Goal: Task Accomplishment & Management: Use online tool/utility

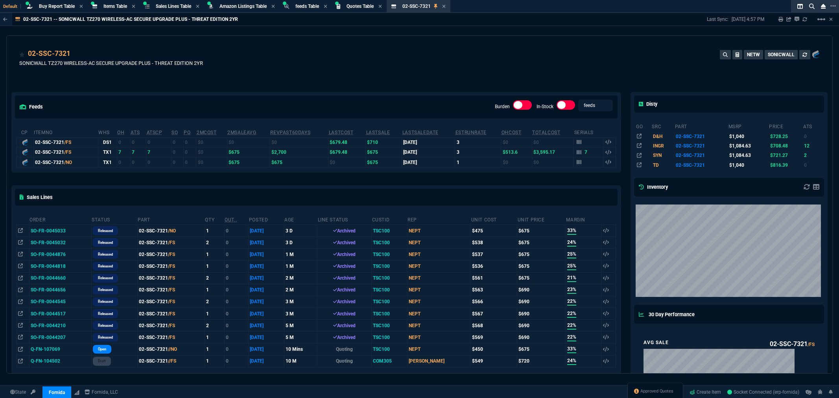
select select "8: NEPT"
click at [659, 390] on span "Approved Quotes" at bounding box center [656, 391] width 33 height 6
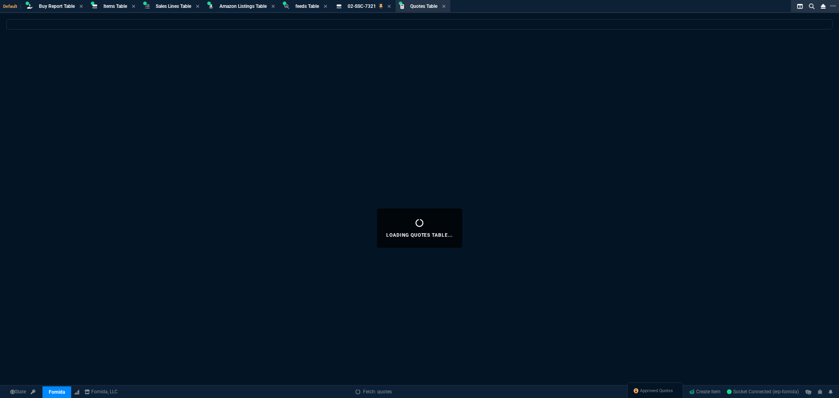
select select
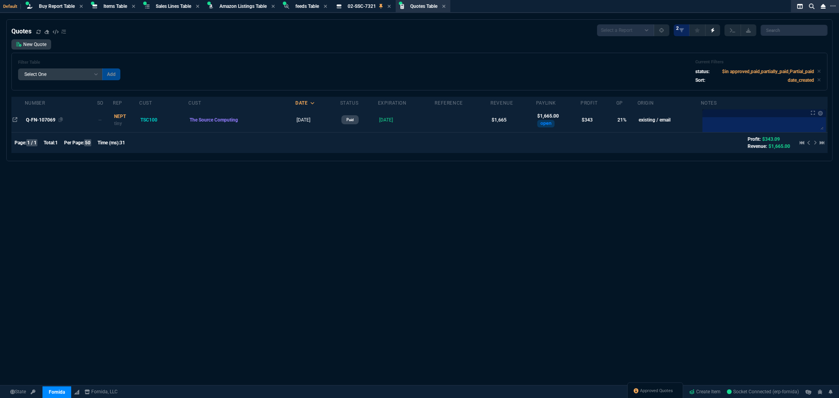
click at [45, 116] on div "Q-FN-107069" at bounding box center [61, 119] width 70 height 7
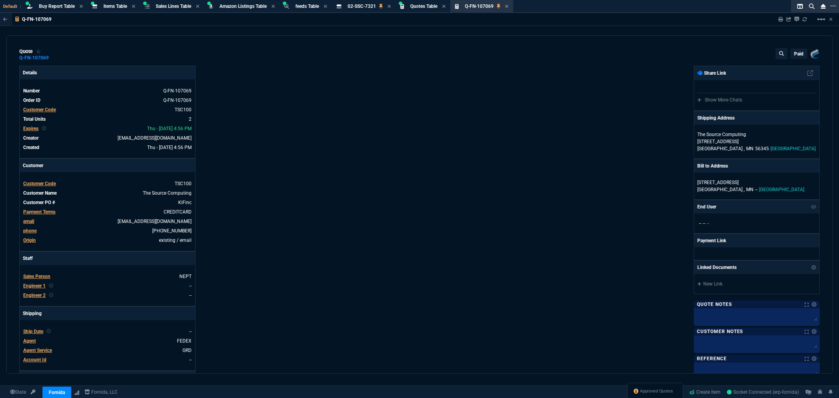
type input "33"
type input "225"
type input "1040"
type input "19"
type input "187"
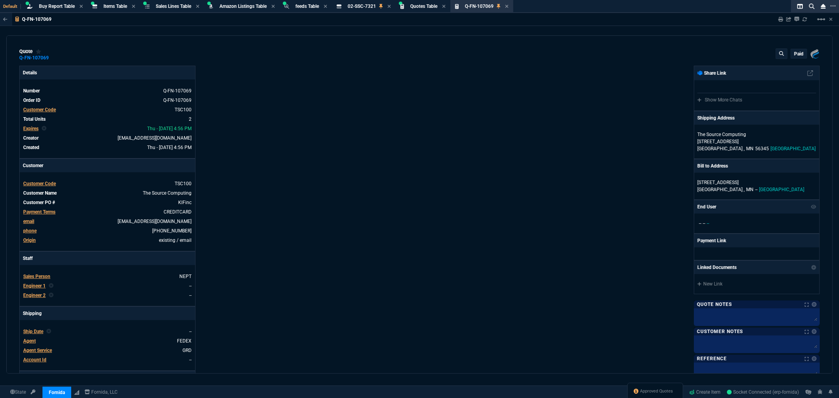
type input "1471.93"
type input "35"
type input "33"
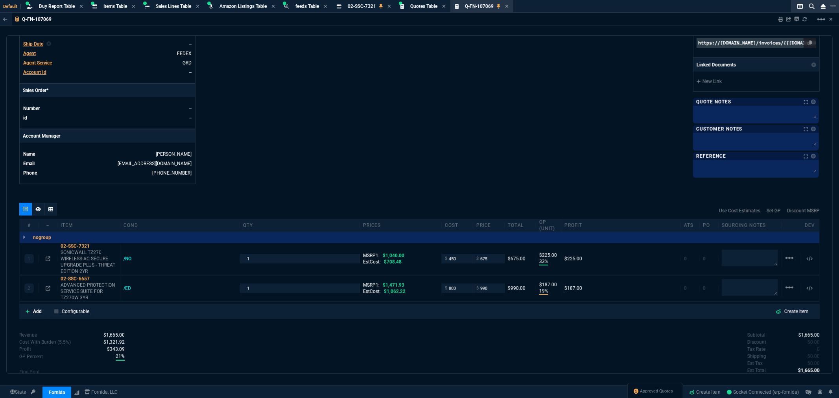
scroll to position [335, 0]
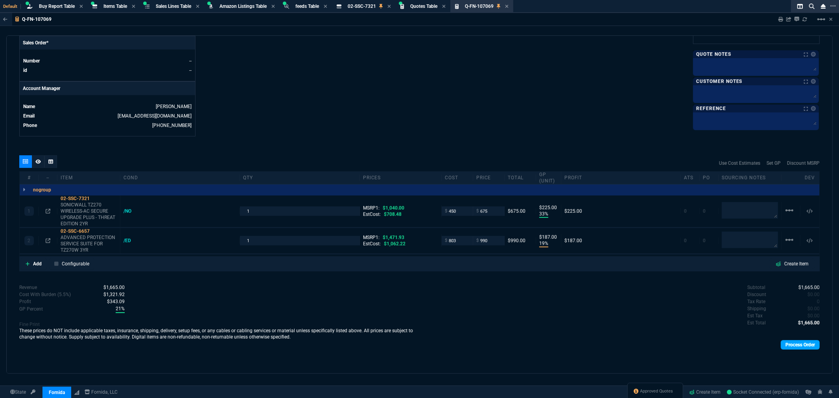
click at [789, 347] on link "Process Order" at bounding box center [799, 344] width 39 height 9
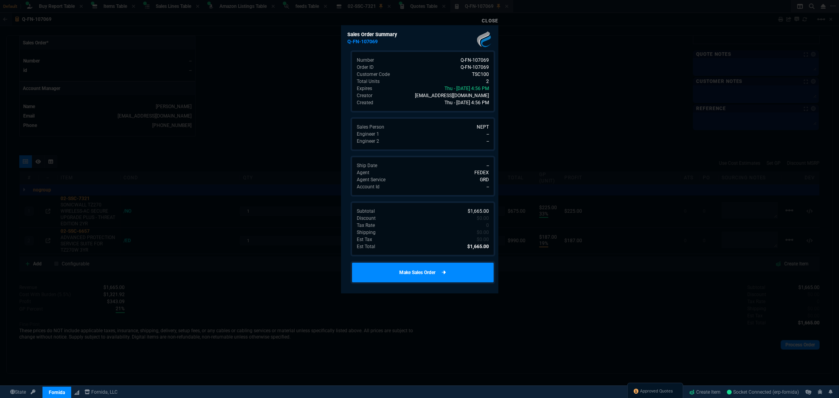
click at [428, 276] on link "Make Sales Order" at bounding box center [422, 272] width 145 height 23
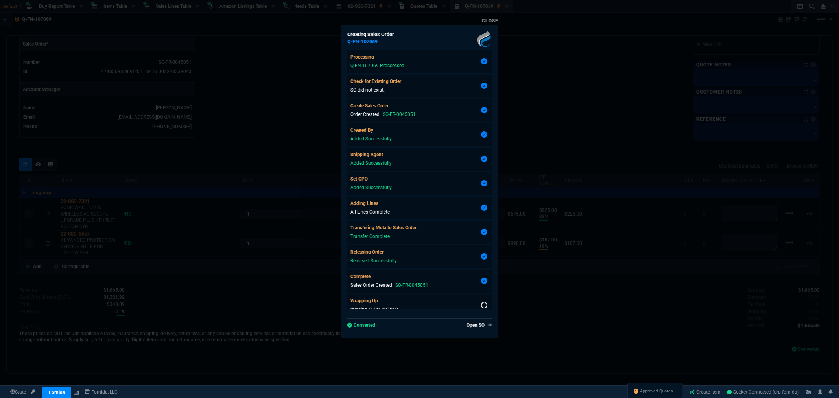
type input "33"
type input "225"
type input "19"
type input "187"
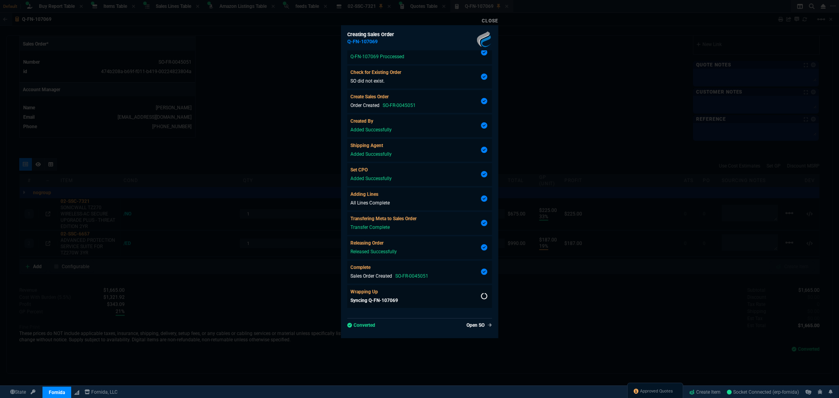
type input "35"
type input "33"
click at [492, 20] on link "Close" at bounding box center [490, 21] width 17 height 6
